Goal: Information Seeking & Learning: Learn about a topic

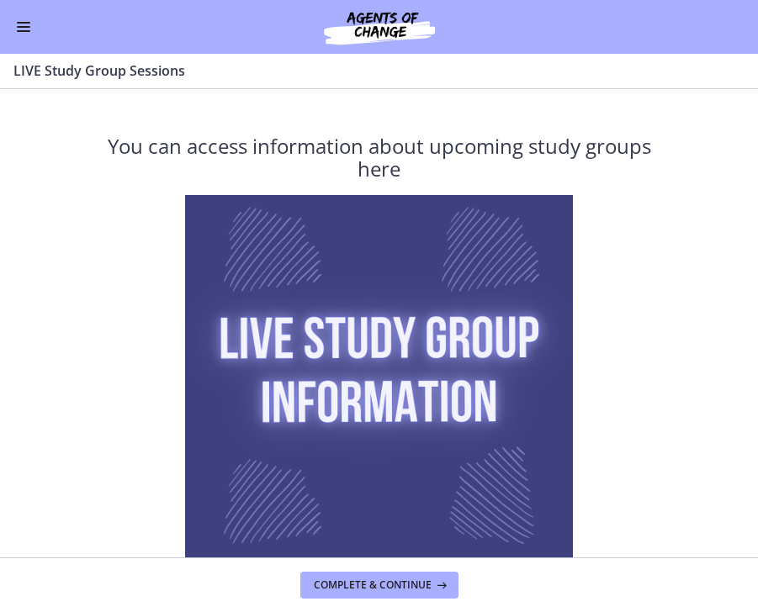
click at [28, 44] on div "Go to Dashboard" at bounding box center [379, 27] width 758 height 54
click at [28, 28] on button "Enable menu" at bounding box center [23, 27] width 20 height 20
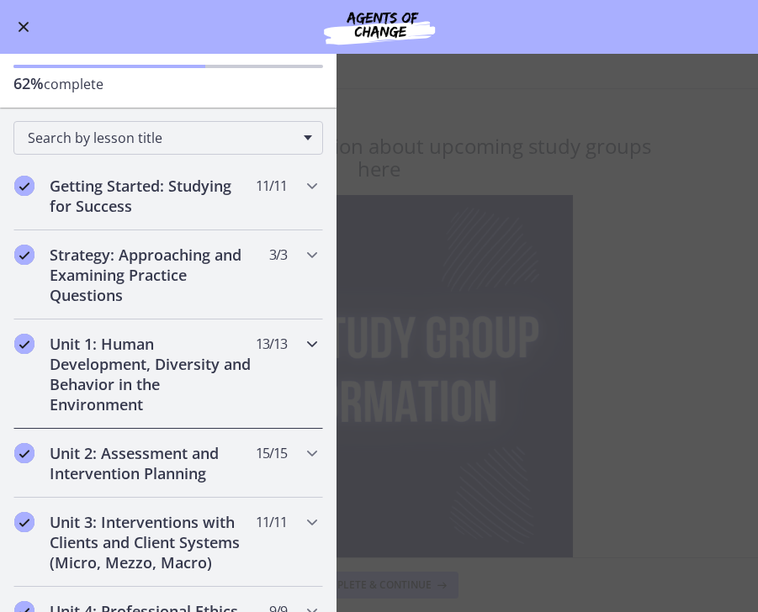
scroll to position [86, 0]
click at [292, 343] on div "Unit 1: Human Development, Diversity and Behavior in the Environment 13 / 13 Co…" at bounding box center [168, 373] width 310 height 109
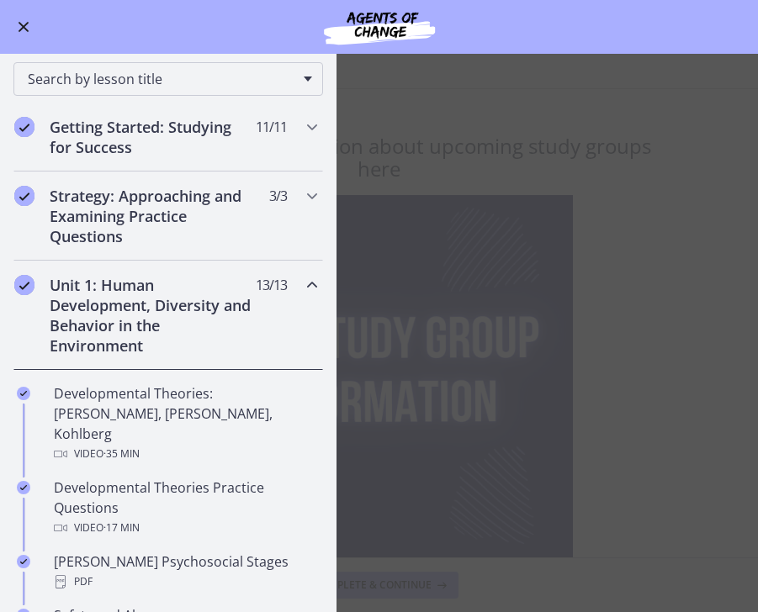
click at [305, 291] on icon "Chapters" at bounding box center [312, 285] width 20 height 20
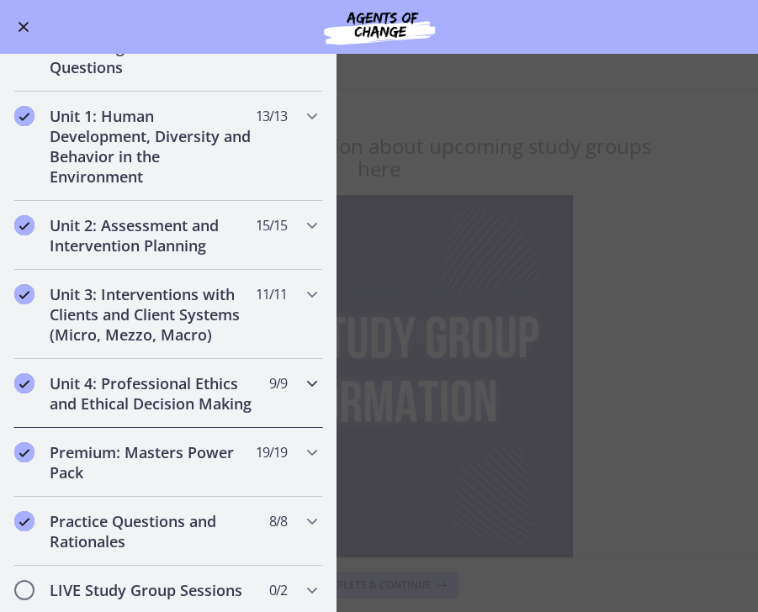
click at [300, 371] on div "Unit 4: Professional Ethics and Ethical Decision Making 9 / 9 Completed" at bounding box center [168, 393] width 310 height 69
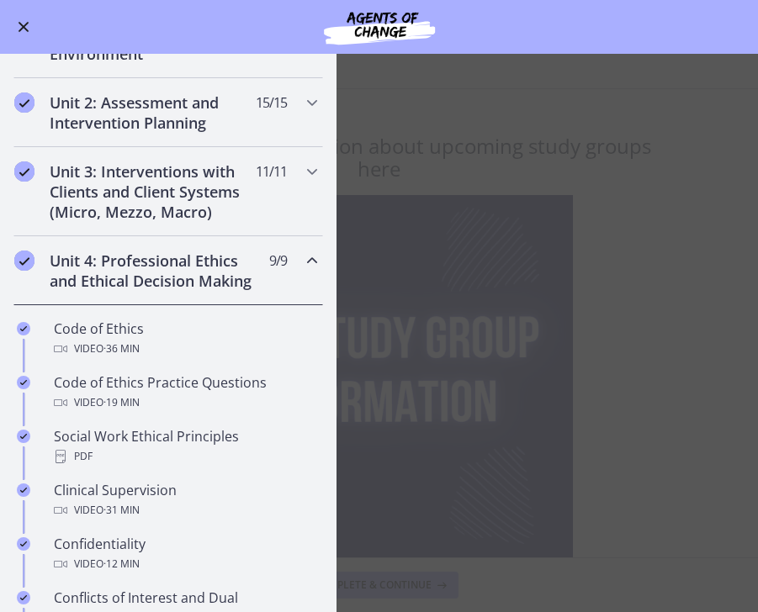
scroll to position [441, 0]
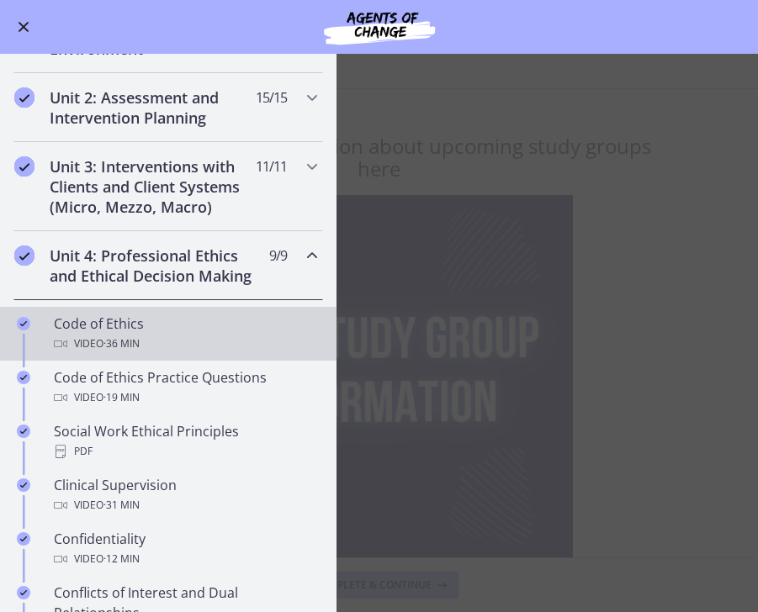
click at [256, 347] on div "Video · 36 min" at bounding box center [185, 344] width 262 height 20
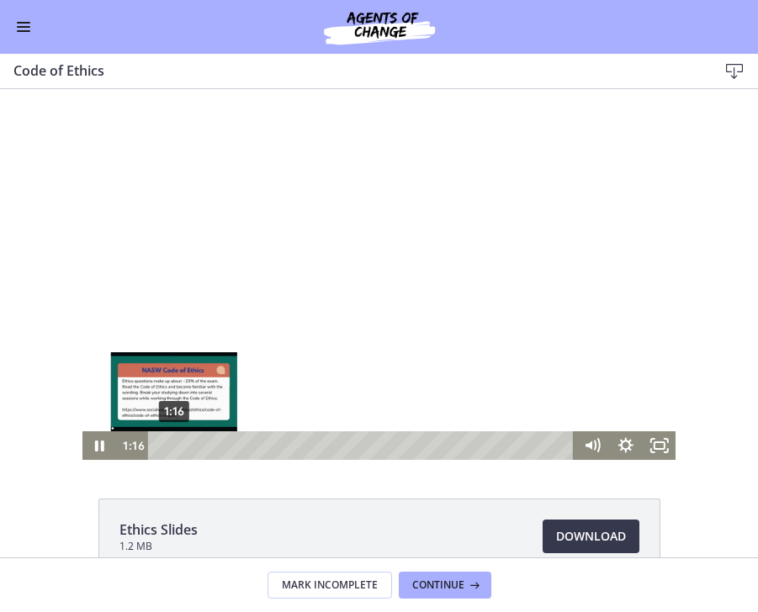
click at [174, 442] on div "1:16" at bounding box center [363, 445] width 406 height 29
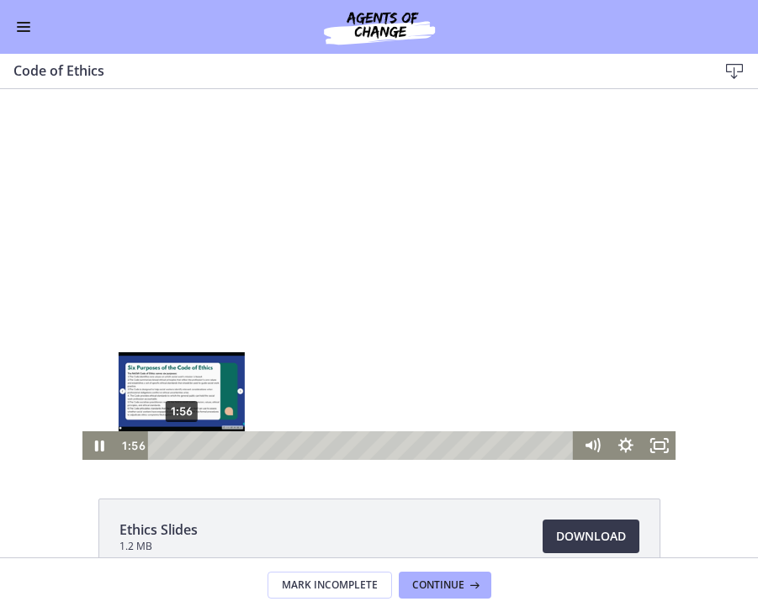
click at [182, 449] on div "1:56" at bounding box center [363, 445] width 406 height 29
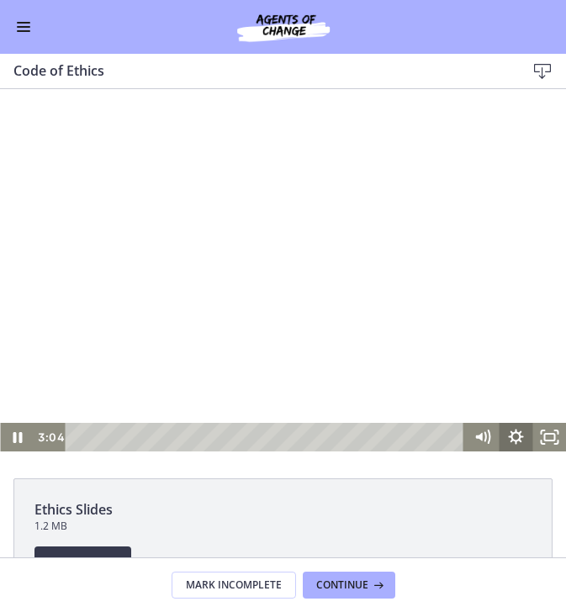
click at [517, 444] on icon "Show settings menu" at bounding box center [516, 437] width 34 height 29
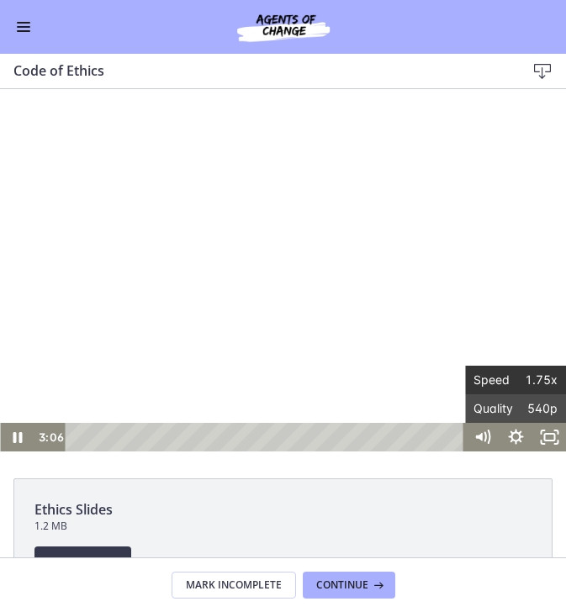
click at [522, 383] on span "1.75x" at bounding box center [537, 380] width 42 height 29
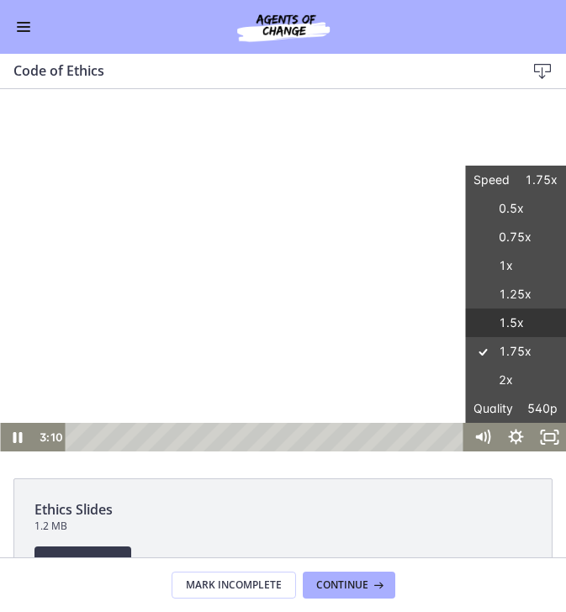
click at [519, 317] on label "1.5x" at bounding box center [515, 323] width 101 height 29
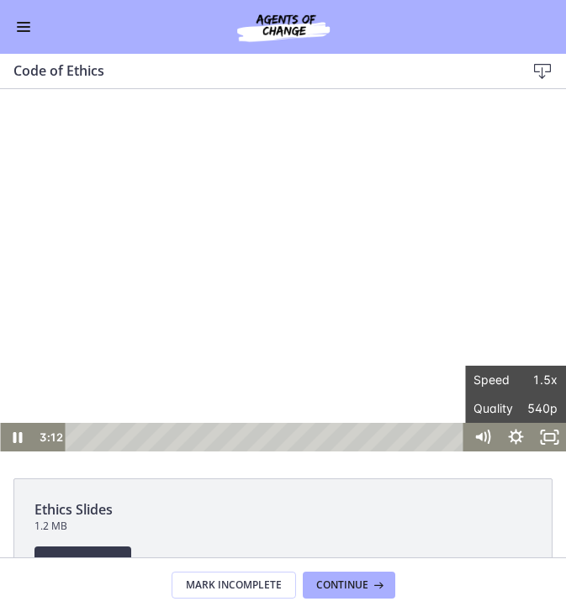
click at [511, 509] on span "Ethics Slides" at bounding box center [282, 510] width 497 height 20
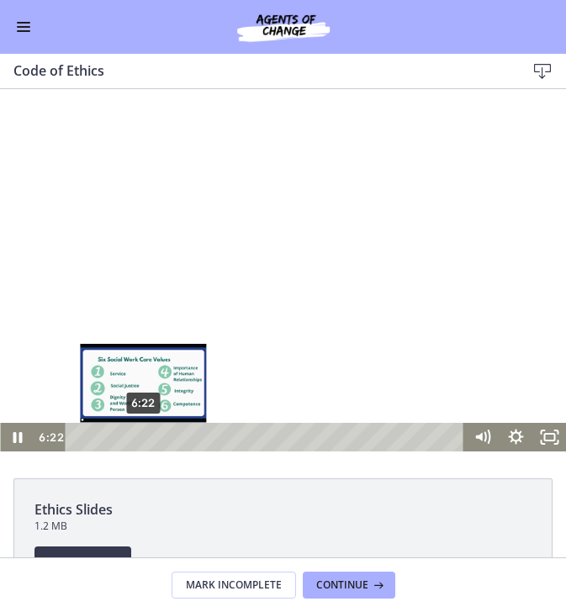
click at [144, 434] on div "6:22" at bounding box center [266, 437] width 379 height 29
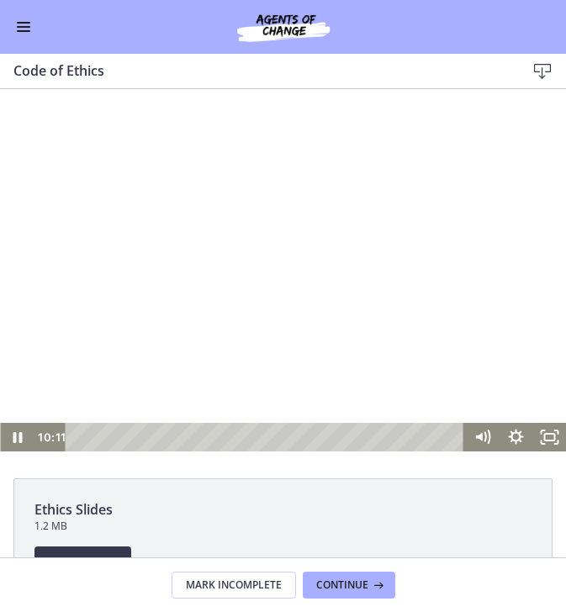
click at [206, 286] on div at bounding box center [283, 275] width 566 height 354
click at [198, 326] on div at bounding box center [283, 275] width 566 height 354
click at [363, 191] on div at bounding box center [283, 275] width 566 height 354
click at [219, 274] on div at bounding box center [283, 275] width 566 height 354
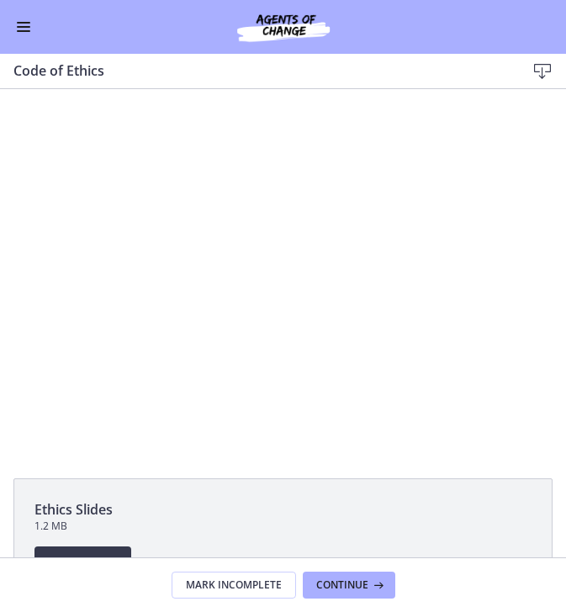
click at [220, 274] on div at bounding box center [283, 275] width 566 height 354
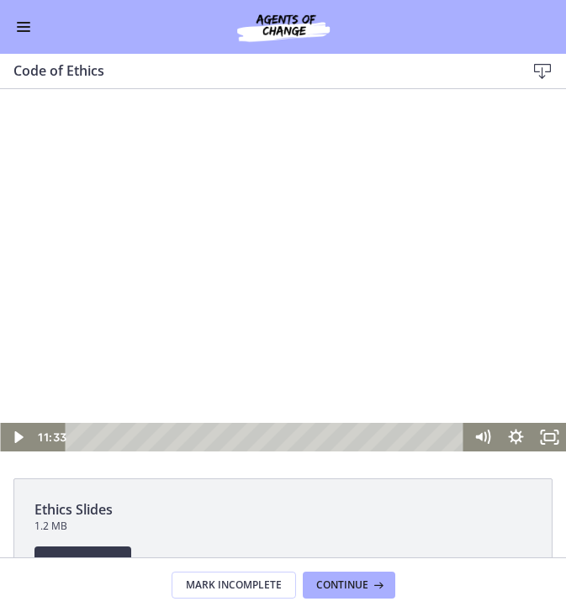
click at [219, 233] on div at bounding box center [283, 275] width 566 height 354
click at [135, 281] on div at bounding box center [283, 275] width 566 height 354
click at [115, 280] on div at bounding box center [283, 275] width 566 height 354
click at [314, 342] on div at bounding box center [283, 275] width 566 height 354
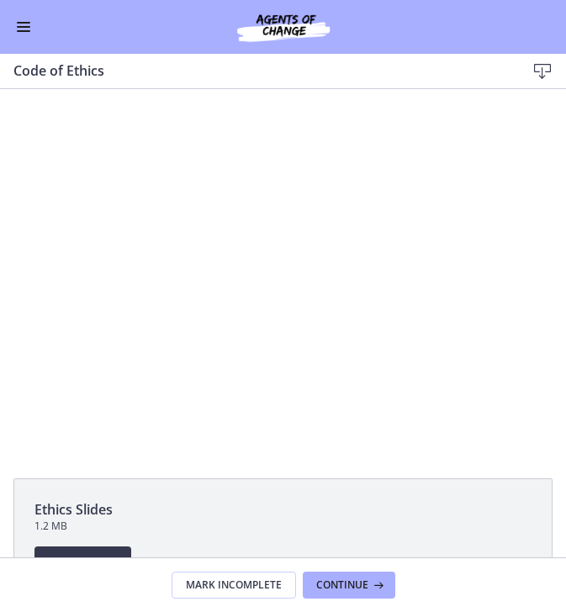
click at [225, 264] on div at bounding box center [283, 275] width 566 height 354
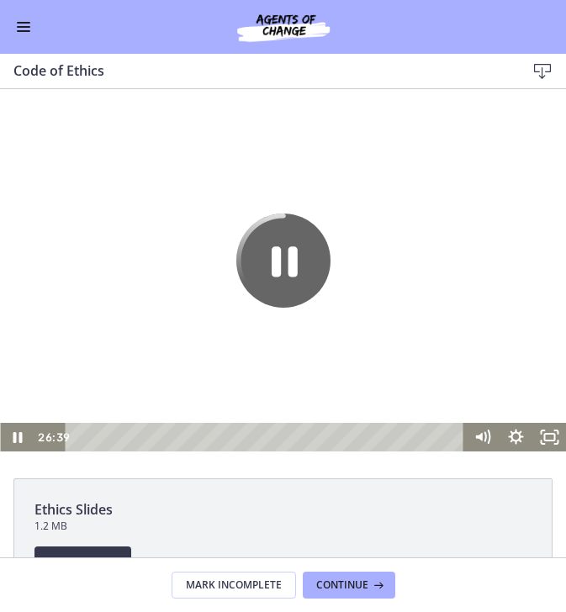
click at [261, 236] on icon "Pause" at bounding box center [283, 261] width 94 height 94
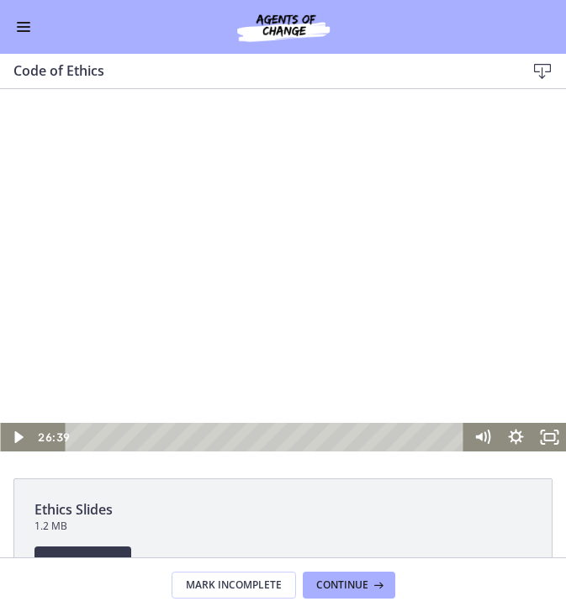
click at [292, 256] on div at bounding box center [283, 275] width 566 height 354
click at [224, 235] on div at bounding box center [283, 275] width 566 height 354
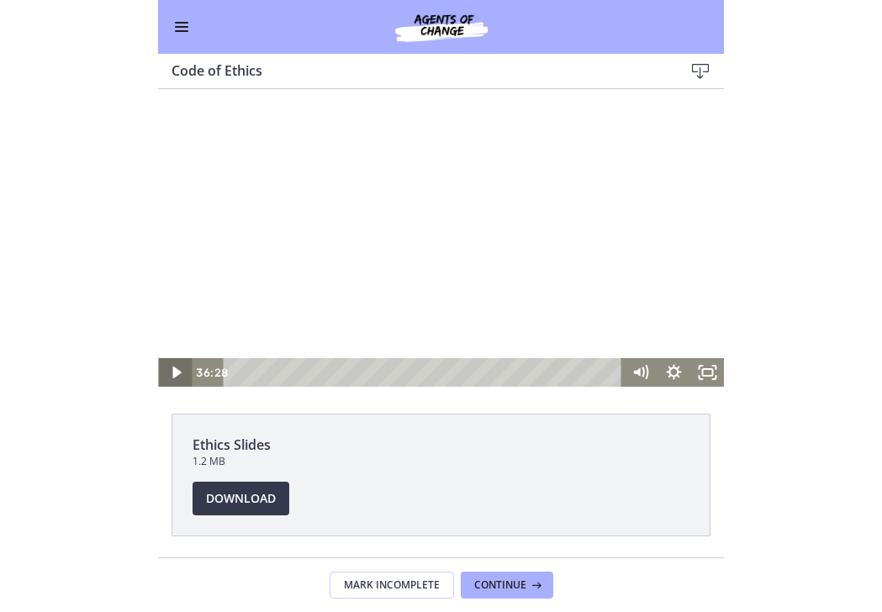
scroll to position [71, 0]
